Goal: Find specific page/section: Find specific page/section

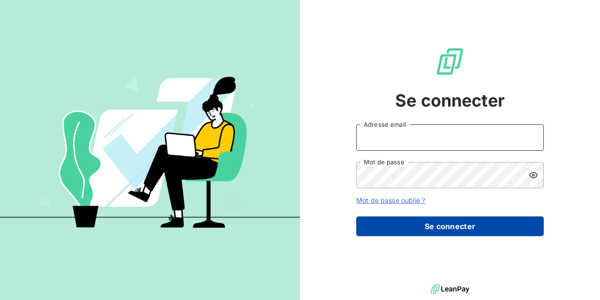
type input "derrej@arceurope.fr"
click at [432, 224] on button "Se connecter" at bounding box center [450, 226] width 188 height 20
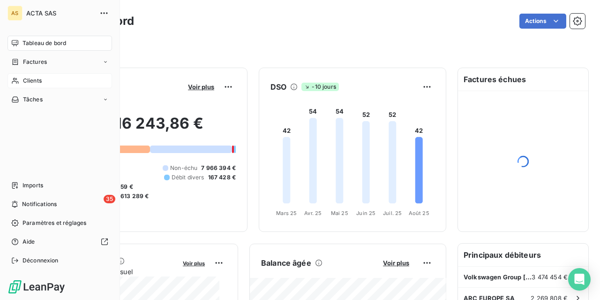
click at [24, 78] on span "Clients" at bounding box center [32, 80] width 19 height 8
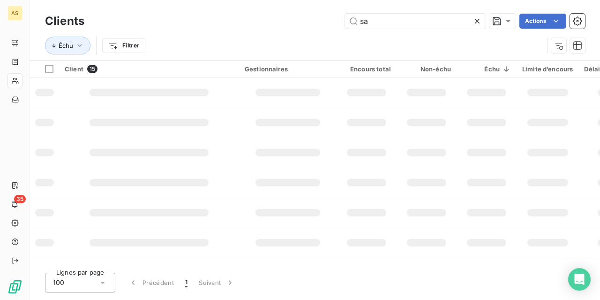
type input "s"
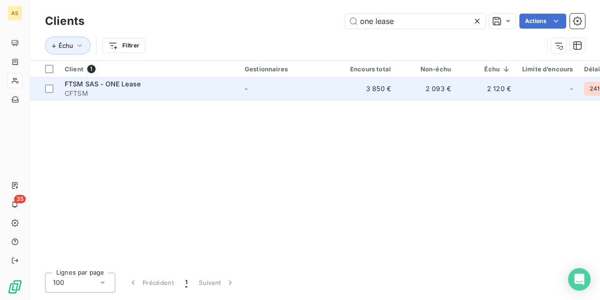
type input "one lease"
click at [146, 91] on span "CFTSM" at bounding box center [149, 93] width 169 height 9
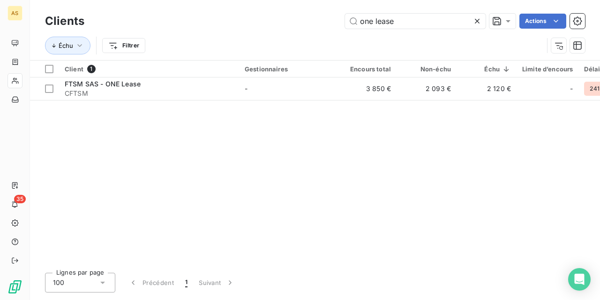
drag, startPoint x: 402, startPoint y: 20, endPoint x: 195, endPoint y: -37, distance: 214.4
click at [195, 0] on html "AS 35 Clients one lease Actions Échu Filtrer Client 1 Gestionnaires Encours tot…" at bounding box center [300, 150] width 600 height 300
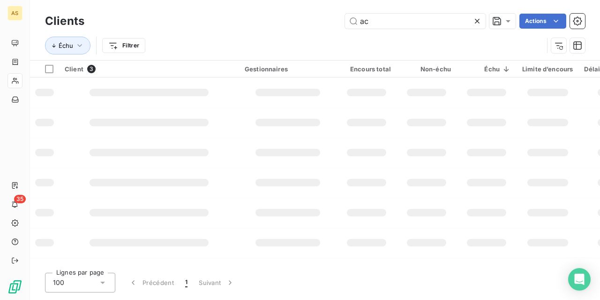
type input "a"
